Goal: Information Seeking & Learning: Compare options

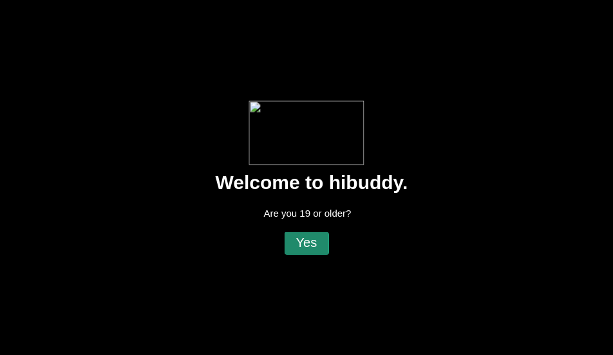
click at [323, 237] on flt-glass-pane at bounding box center [306, 177] width 613 height 355
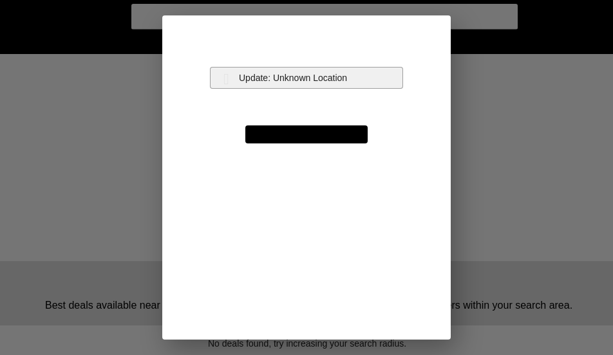
click at [273, 79] on flt-glass-pane at bounding box center [306, 177] width 613 height 355
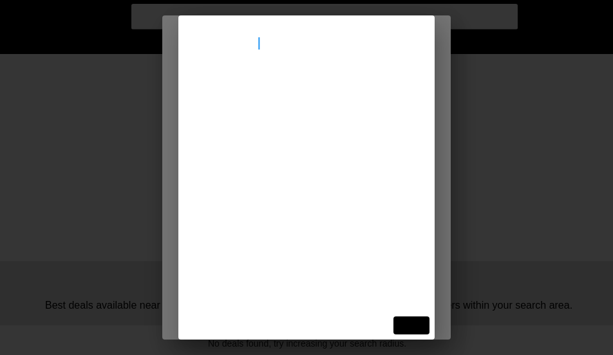
type input "[STREET_ADDRESS]"
click at [264, 92] on flt-glass-pane at bounding box center [306, 177] width 613 height 355
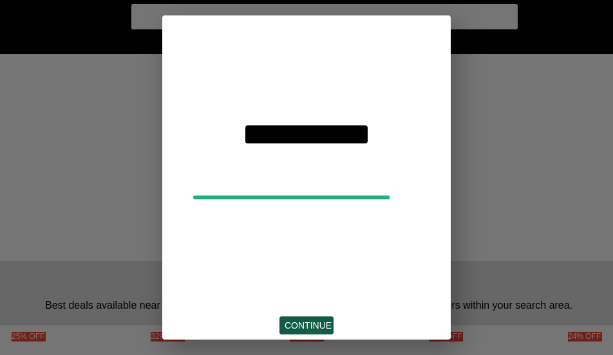
click at [313, 329] on flt-glass-pane at bounding box center [306, 177] width 613 height 355
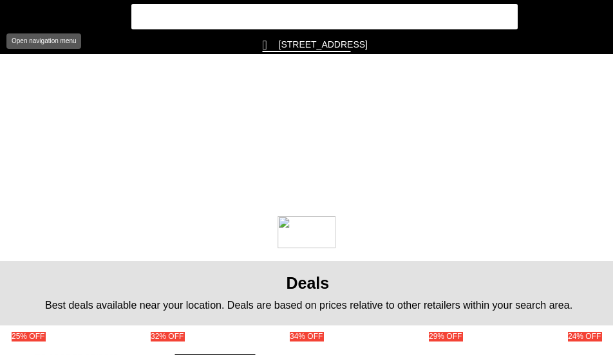
click at [12, 15] on flt-glass-pane at bounding box center [306, 177] width 613 height 355
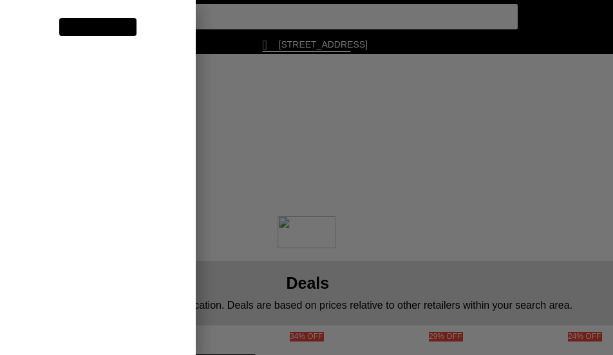
click at [76, 168] on flt-glass-pane at bounding box center [306, 177] width 613 height 355
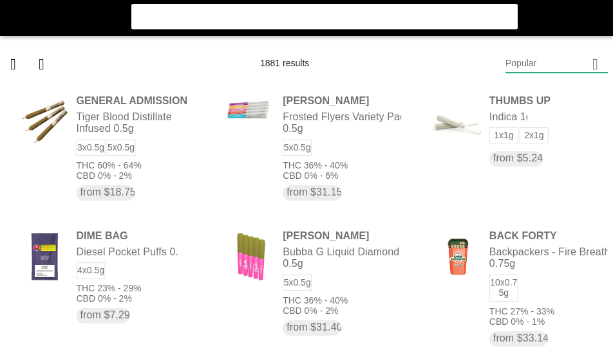
click at [529, 65] on flt-glass-pane at bounding box center [306, 177] width 613 height 355
click at [501, 100] on flt-glass-pane at bounding box center [306, 177] width 613 height 355
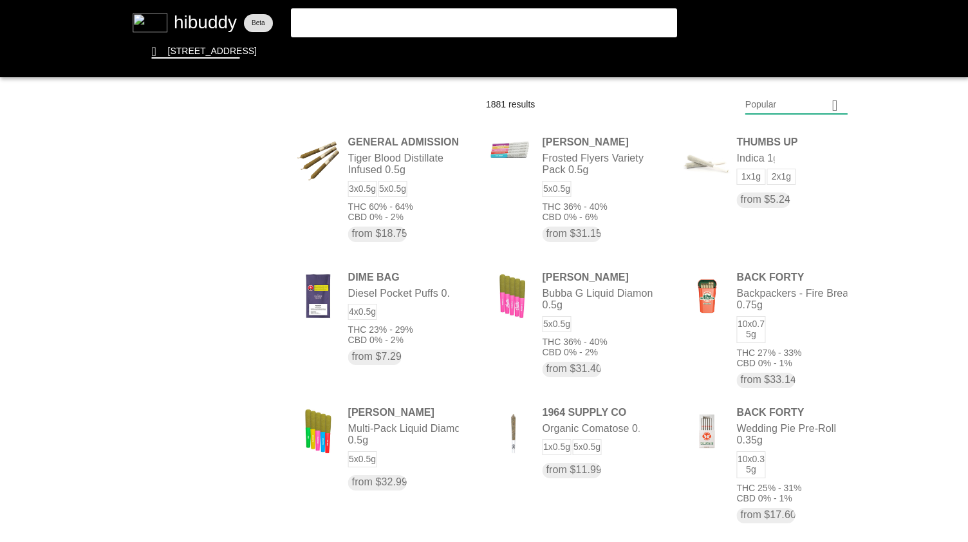
click at [612, 89] on flt-glass-pane at bounding box center [484, 271] width 968 height 542
click at [612, 355] on flt-glass-pane at bounding box center [484, 271] width 968 height 542
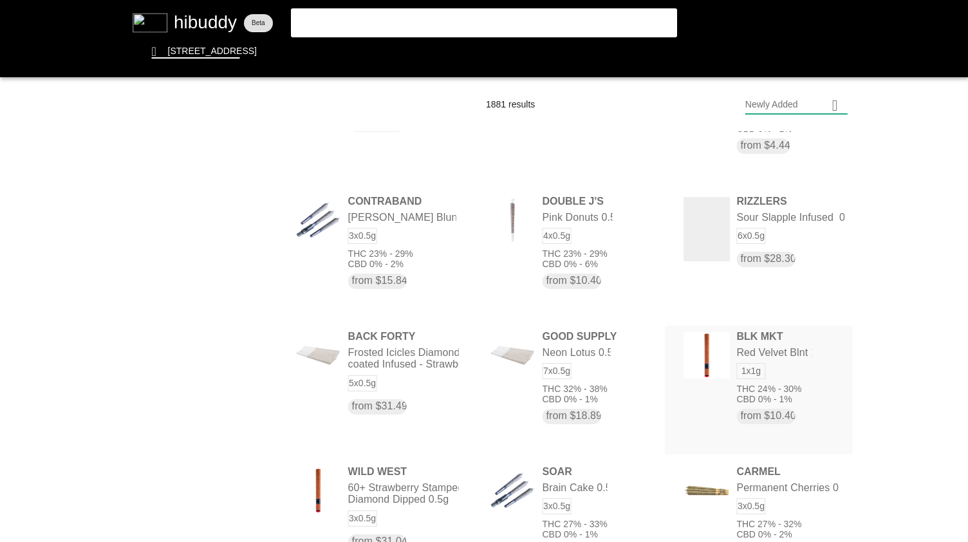
click at [612, 355] on flt-glass-pane at bounding box center [484, 271] width 968 height 542
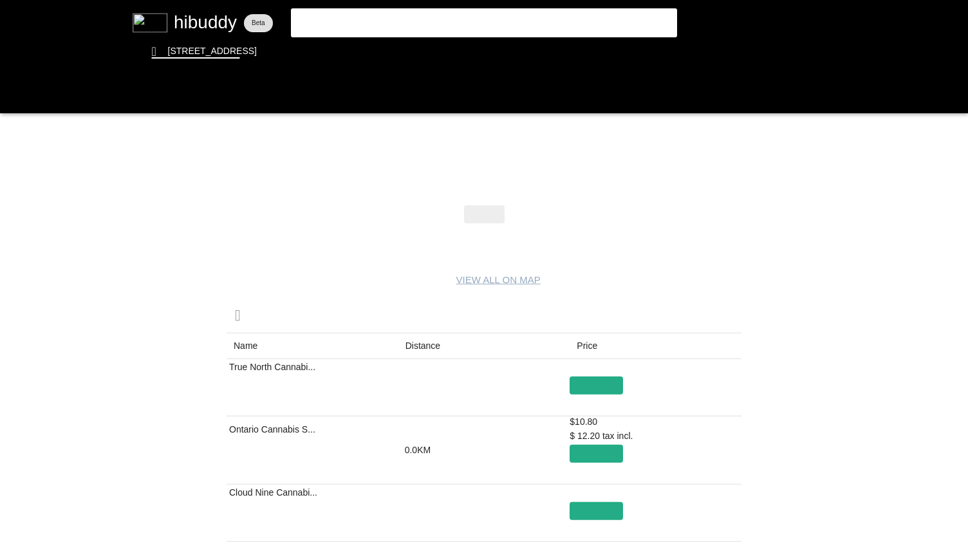
click at [433, 348] on flt-glass-pane at bounding box center [484, 271] width 968 height 542
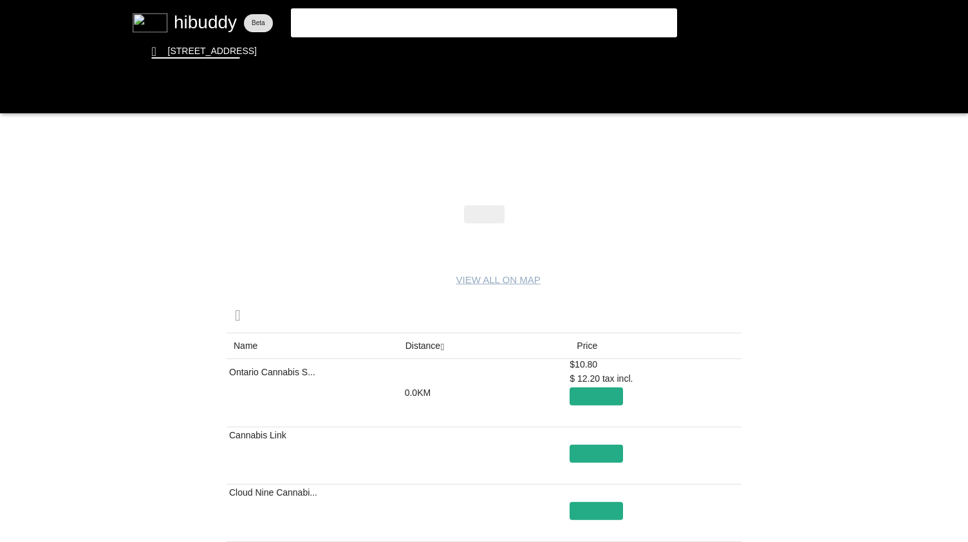
click at [6, 94] on flt-glass-pane at bounding box center [484, 271] width 968 height 542
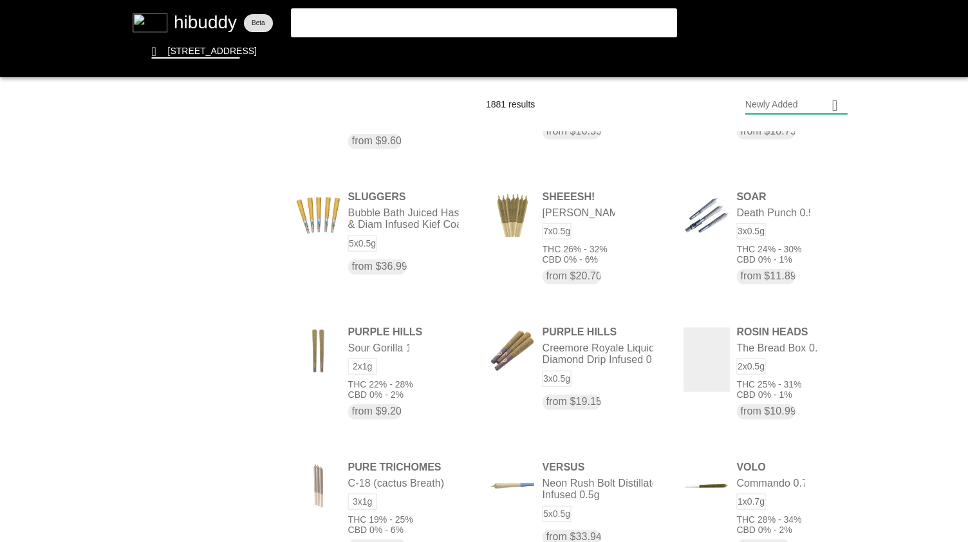
click at [612, 106] on flt-glass-pane at bounding box center [484, 271] width 968 height 542
click at [612, 154] on flt-glass-pane at bounding box center [484, 271] width 968 height 542
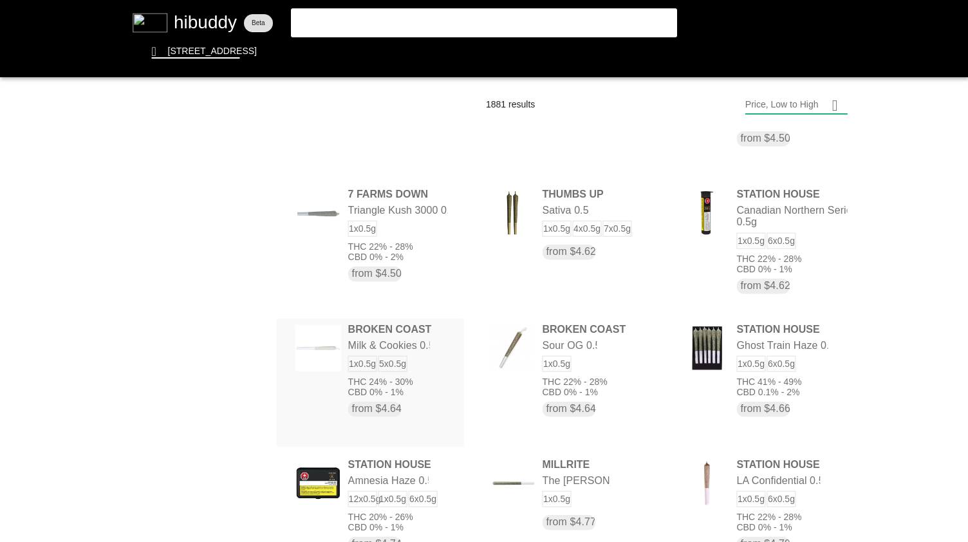
click at [430, 355] on flt-glass-pane at bounding box center [484, 271] width 968 height 542
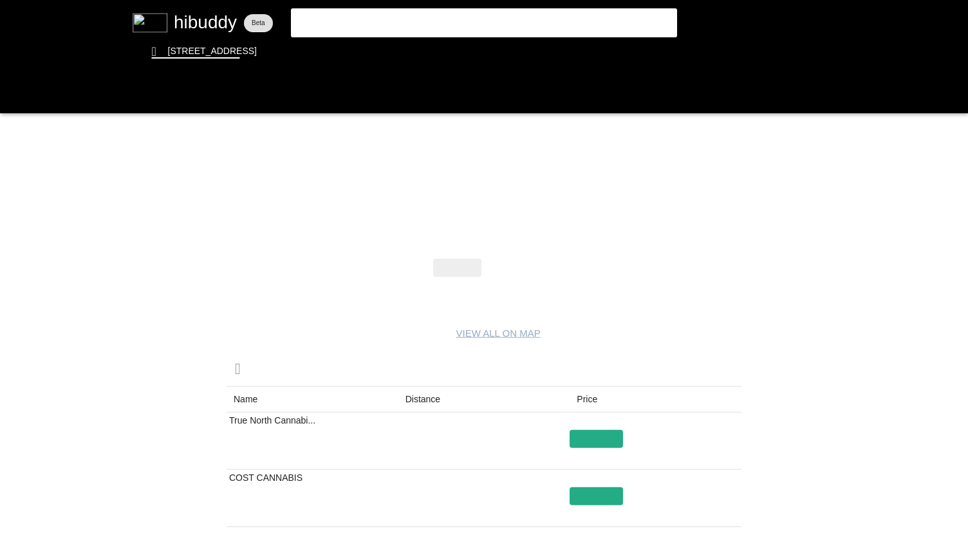
click at [419, 355] on flt-glass-pane at bounding box center [484, 271] width 968 height 542
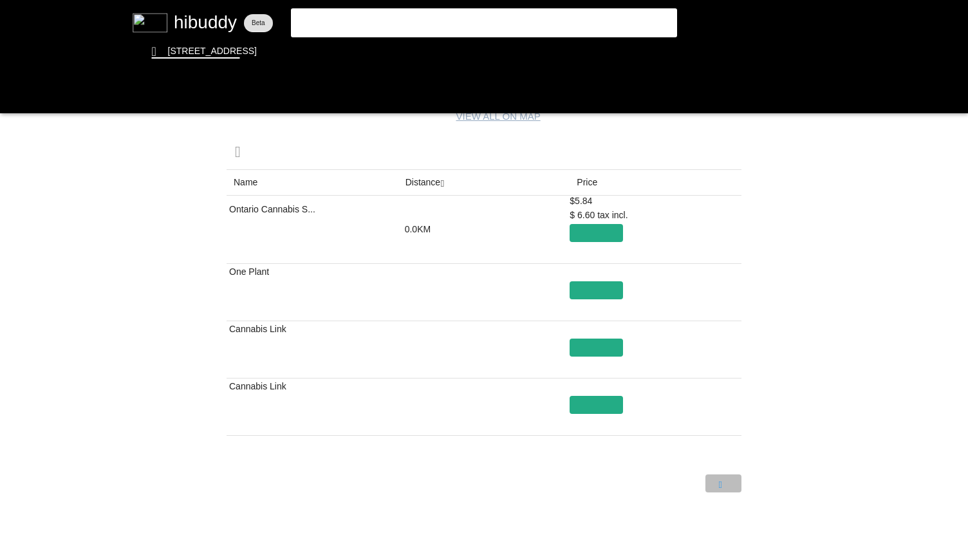
click at [612, 355] on flt-glass-pane at bounding box center [484, 271] width 968 height 542
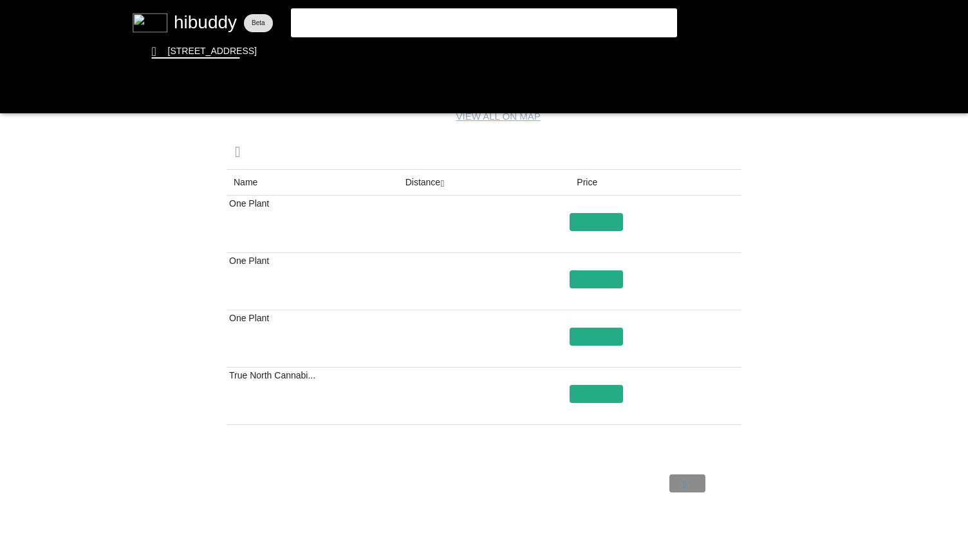
click at [612, 355] on flt-glass-pane at bounding box center [484, 271] width 968 height 542
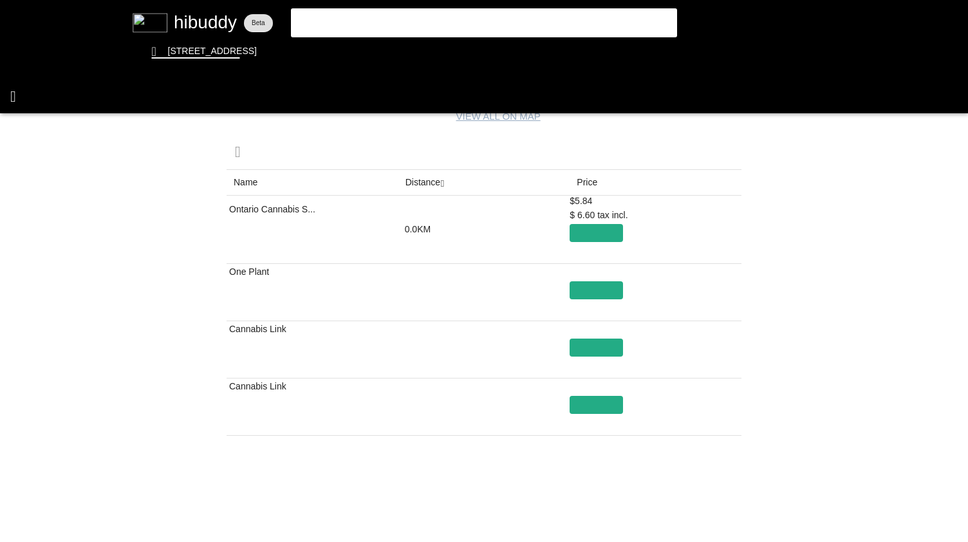
click at [23, 100] on flt-glass-pane at bounding box center [484, 271] width 968 height 542
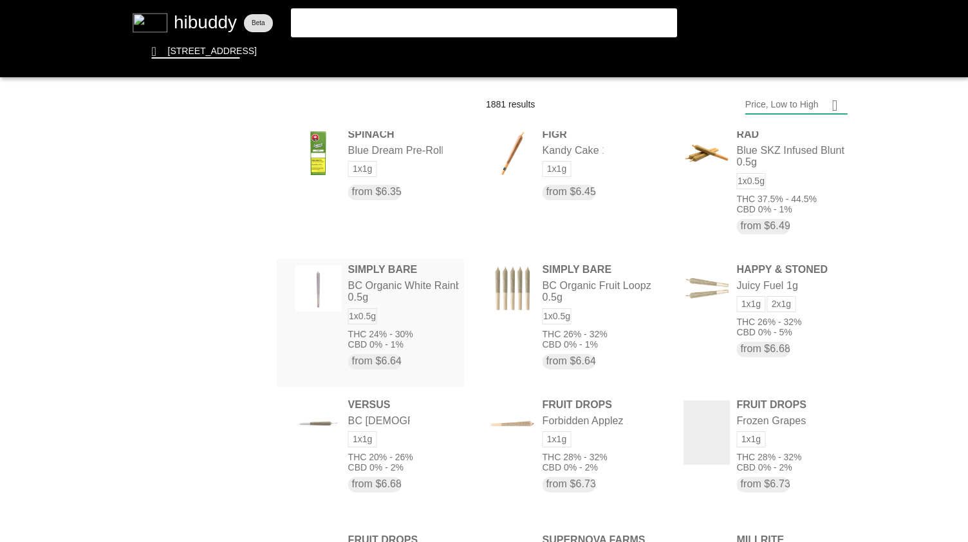
click at [417, 331] on flt-glass-pane at bounding box center [484, 271] width 968 height 542
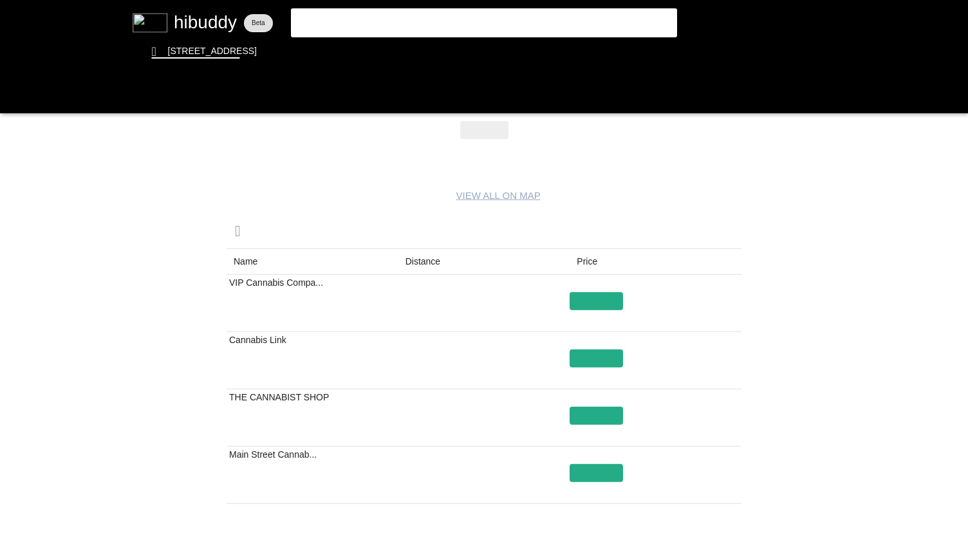
click at [410, 255] on flt-glass-pane at bounding box center [484, 271] width 968 height 542
click at [24, 103] on flt-glass-pane at bounding box center [484, 271] width 968 height 542
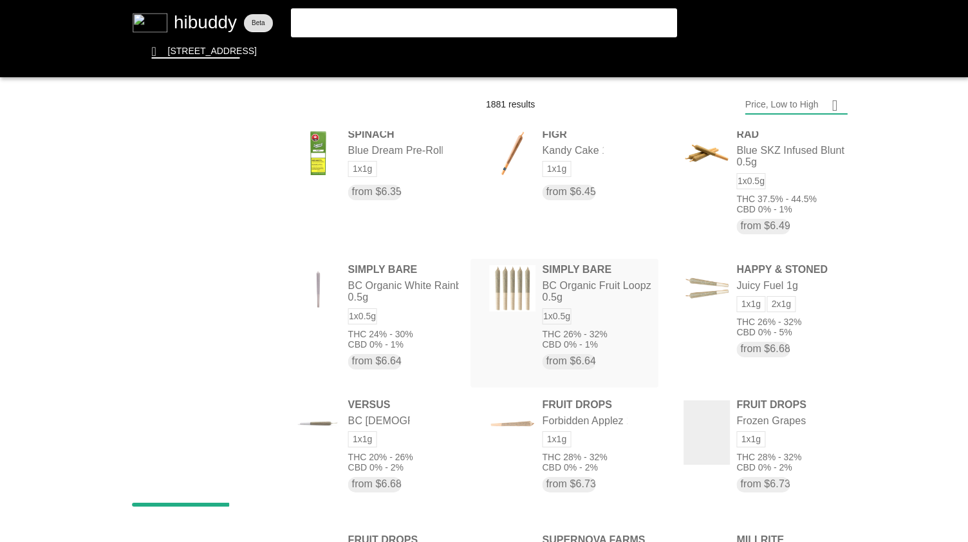
click at [564, 297] on flt-glass-pane at bounding box center [484, 271] width 968 height 542
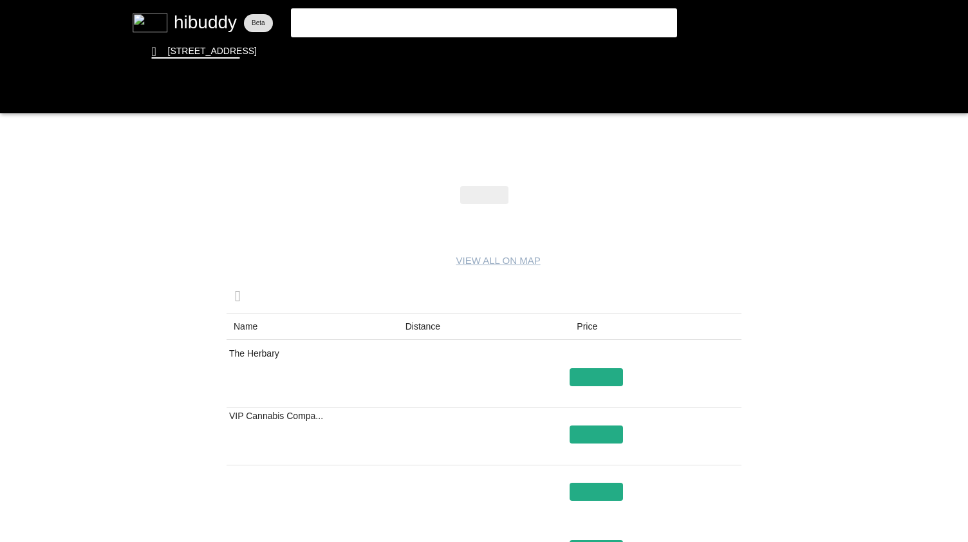
click at [433, 320] on flt-glass-pane at bounding box center [484, 271] width 968 height 542
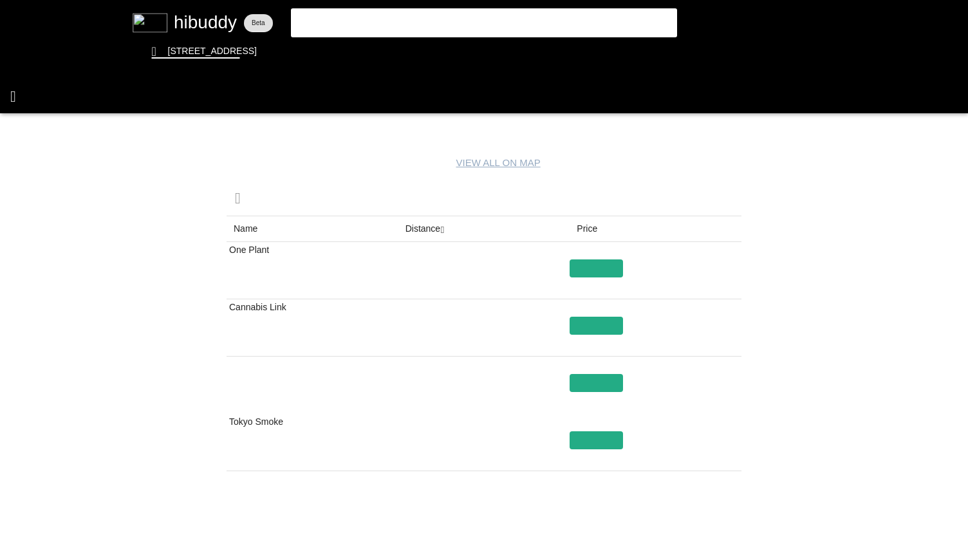
click at [3, 93] on flt-glass-pane at bounding box center [484, 271] width 968 height 542
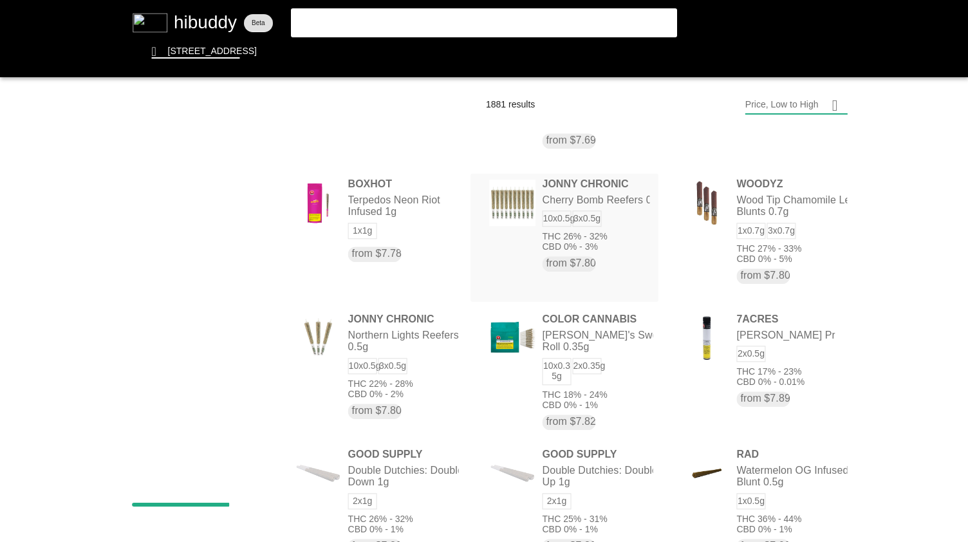
click at [562, 240] on flt-glass-pane at bounding box center [484, 271] width 968 height 542
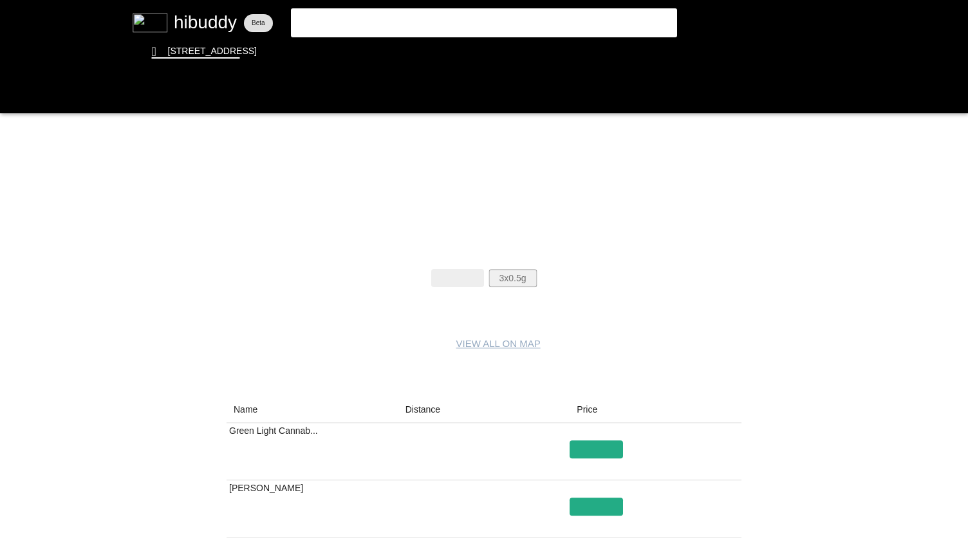
click at [525, 283] on flt-glass-pane at bounding box center [484, 271] width 968 height 542
click at [414, 355] on flt-glass-pane at bounding box center [484, 271] width 968 height 542
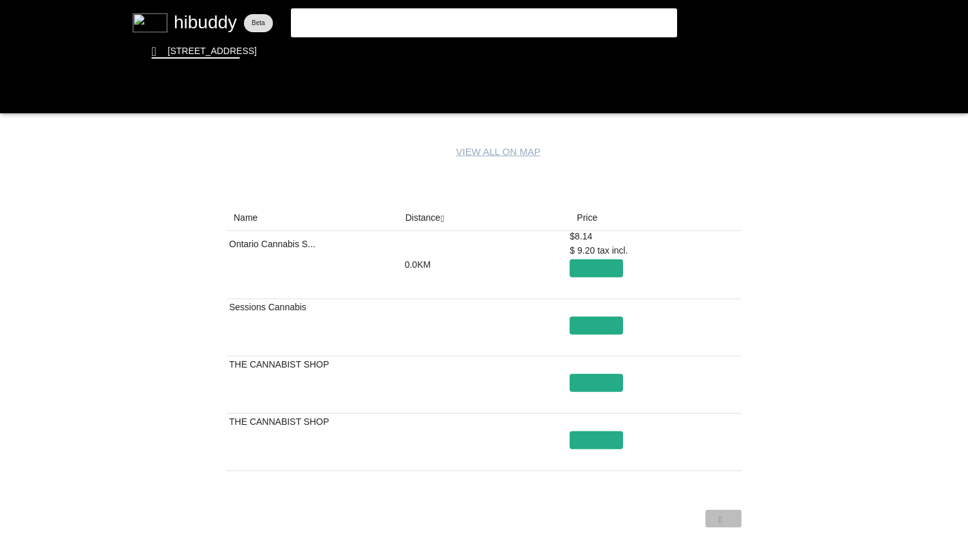
click at [612, 355] on flt-glass-pane at bounding box center [484, 271] width 968 height 542
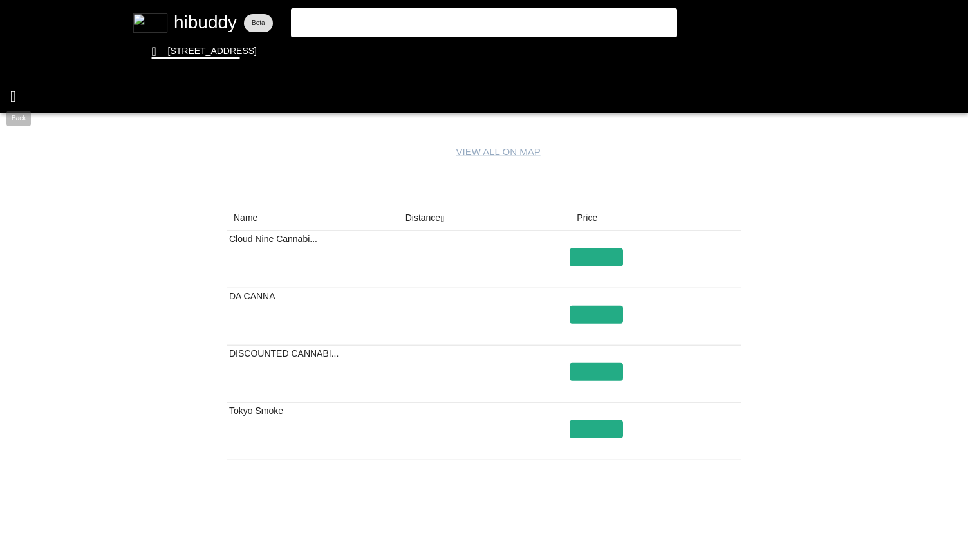
click at [20, 106] on flt-glass-pane at bounding box center [484, 271] width 968 height 542
